Goal: Information Seeking & Learning: Learn about a topic

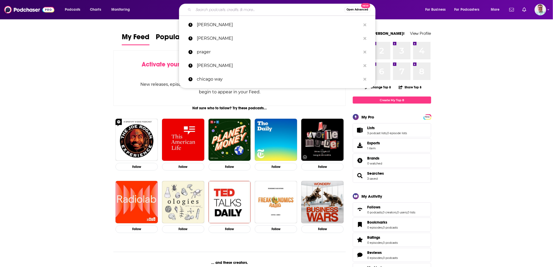
click at [242, 12] on input "Search podcasts, credits, & more..." at bounding box center [268, 9] width 151 height 8
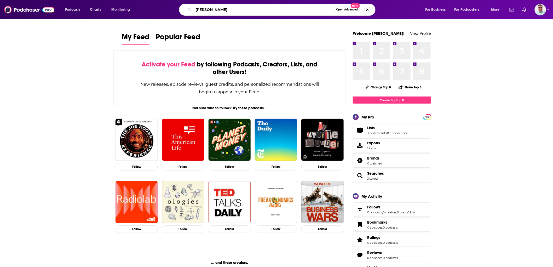
type input "[PERSON_NAME]"
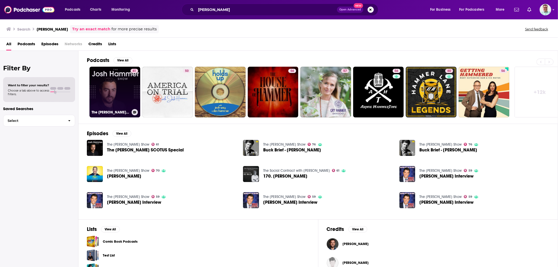
click at [115, 77] on link "61 The [PERSON_NAME] Show" at bounding box center [114, 92] width 51 height 51
